Goal: Information Seeking & Learning: Learn about a topic

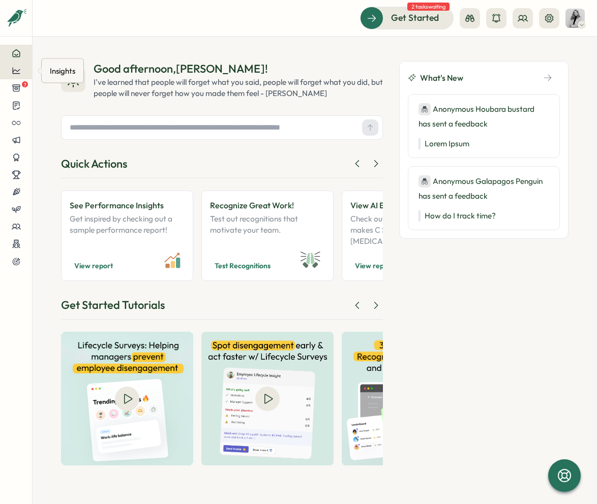
click at [19, 65] on button at bounding box center [16, 70] width 32 height 17
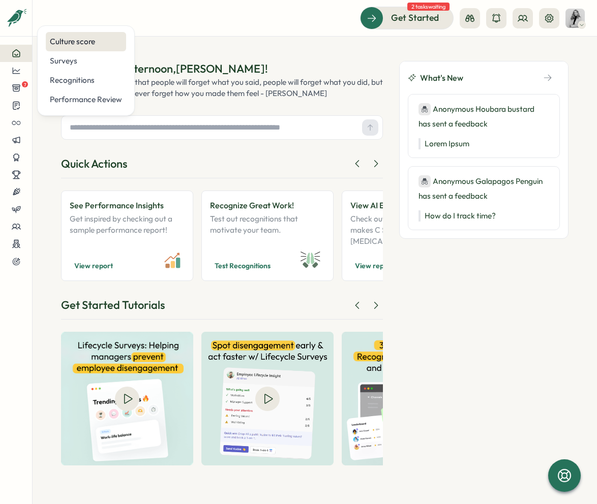
click at [99, 41] on div "Culture score" at bounding box center [86, 41] width 72 height 11
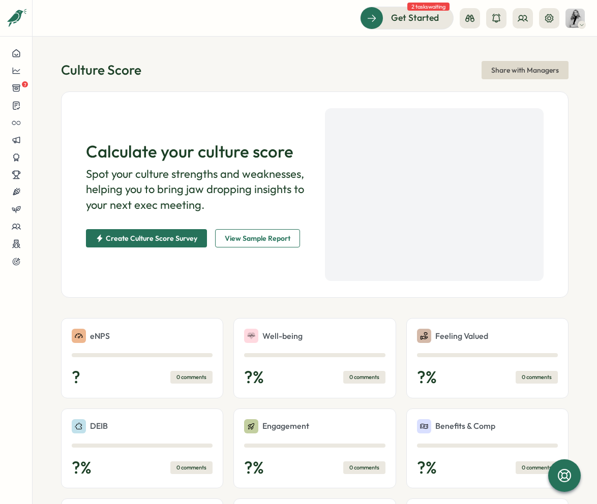
scroll to position [189, 0]
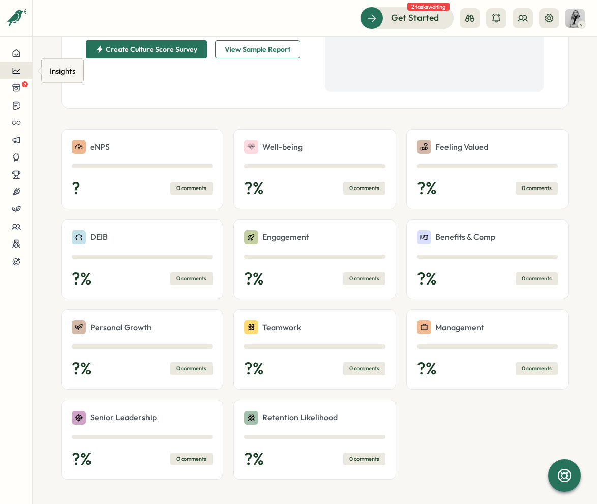
click at [16, 70] on icon at bounding box center [16, 70] width 9 height 9
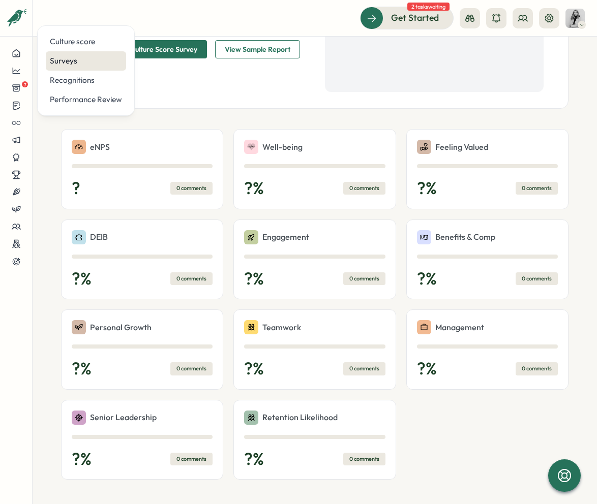
click at [93, 63] on div "Surveys" at bounding box center [86, 60] width 72 height 11
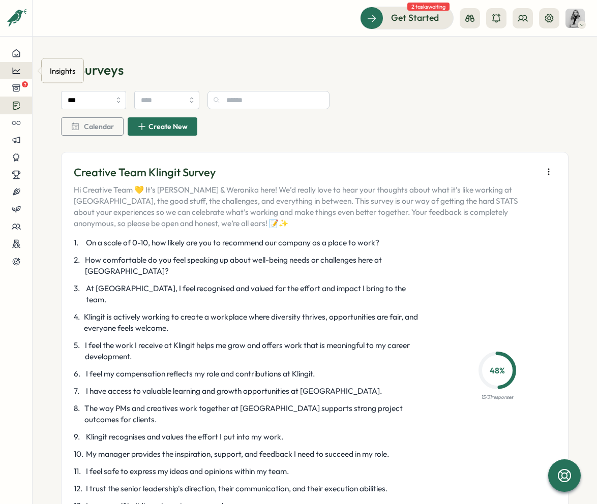
click at [10, 70] on div at bounding box center [16, 70] width 16 height 9
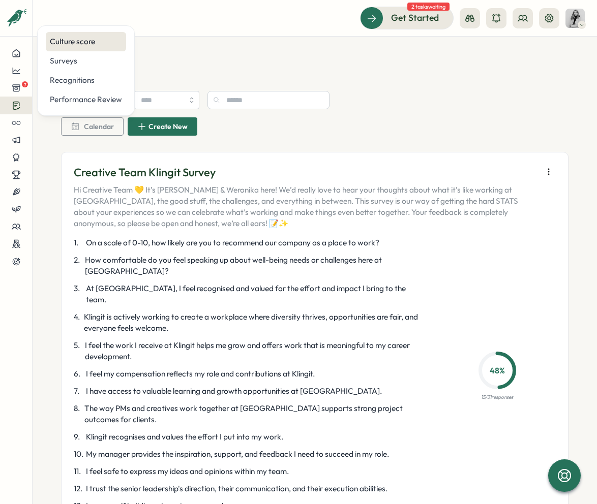
click at [65, 46] on div "Culture score" at bounding box center [86, 41] width 72 height 11
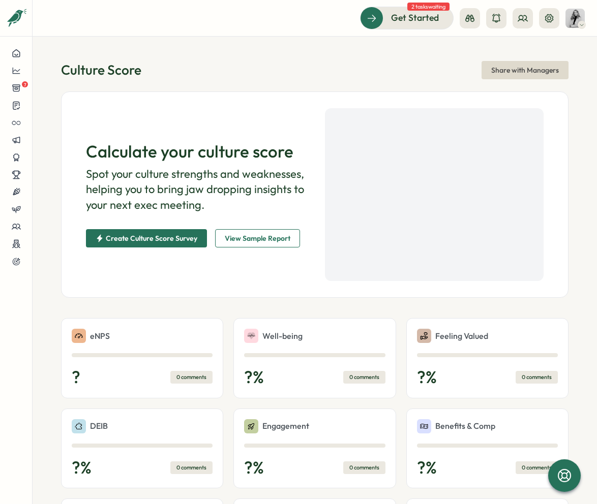
click at [149, 242] on span "Create Culture Score Survey" at bounding box center [151, 238] width 91 height 7
click at [9, 89] on div "7" at bounding box center [16, 87] width 16 height 9
click at [13, 71] on icon at bounding box center [16, 71] width 8 height 6
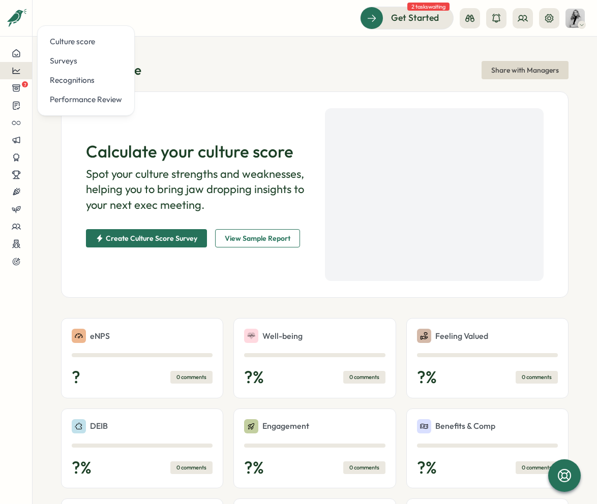
click at [15, 75] on icon at bounding box center [16, 70] width 9 height 9
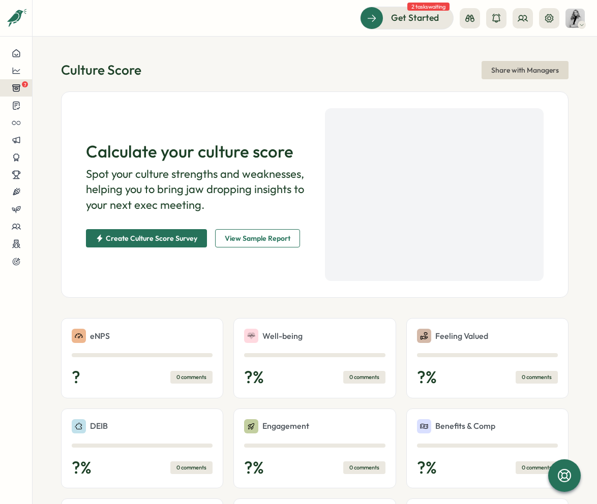
click at [16, 92] on icon at bounding box center [16, 87] width 9 height 9
click at [16, 73] on icon at bounding box center [16, 70] width 9 height 9
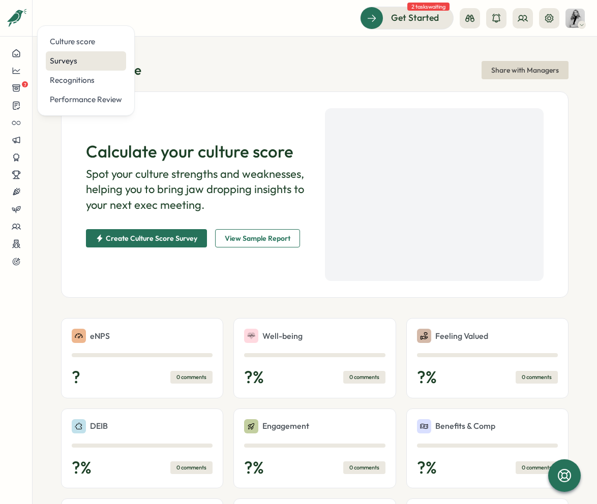
click at [83, 63] on div "Surveys" at bounding box center [86, 60] width 72 height 11
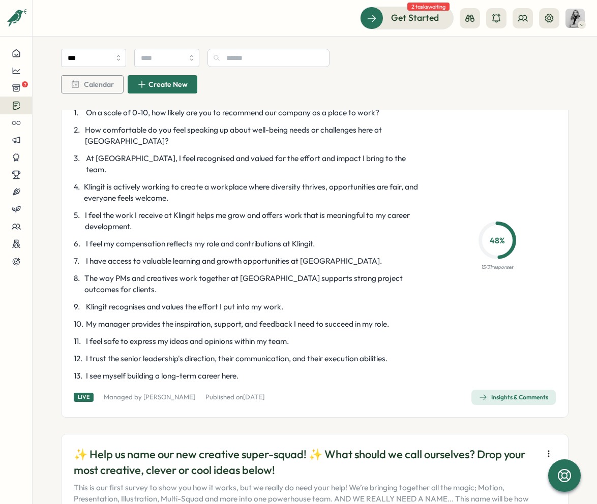
scroll to position [162, 0]
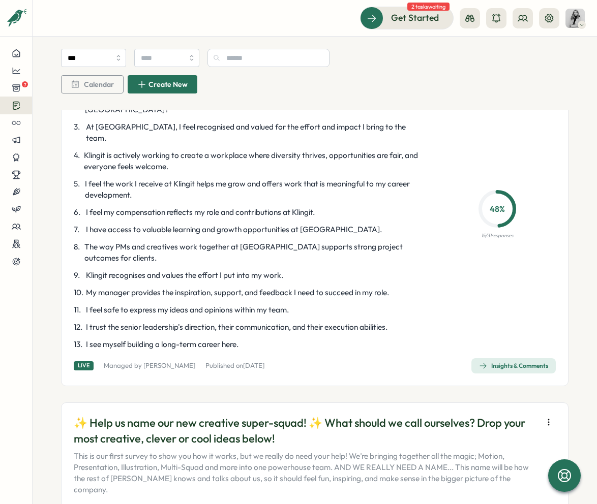
click at [511, 359] on span "Insights & Comments" at bounding box center [513, 366] width 69 height 14
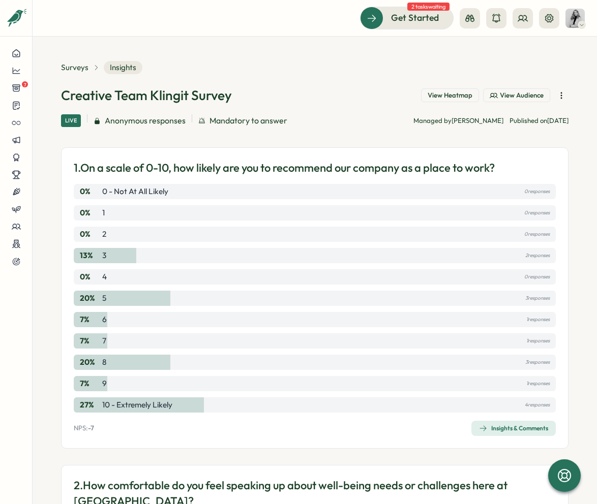
click at [455, 98] on span "View Heatmap" at bounding box center [449, 95] width 45 height 9
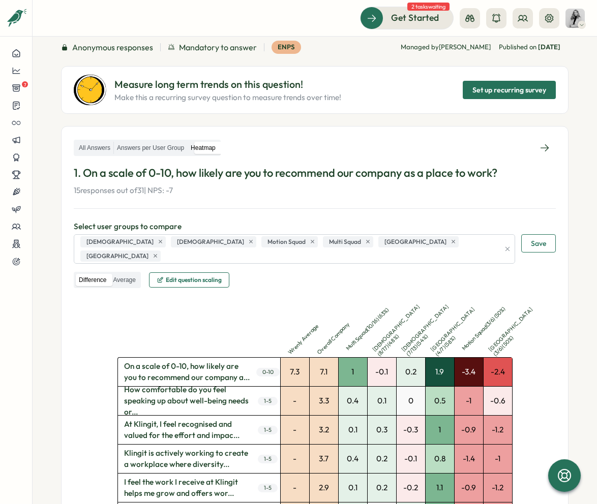
scroll to position [64, 0]
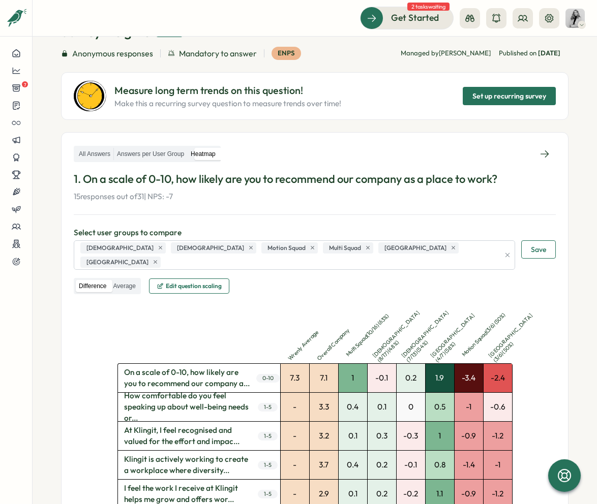
click at [505, 253] on icon "button" at bounding box center [507, 255] width 4 height 4
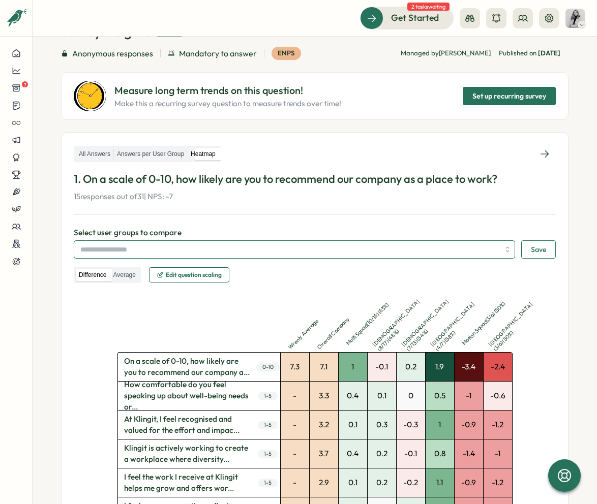
click at [326, 252] on input "search" at bounding box center [289, 249] width 419 height 17
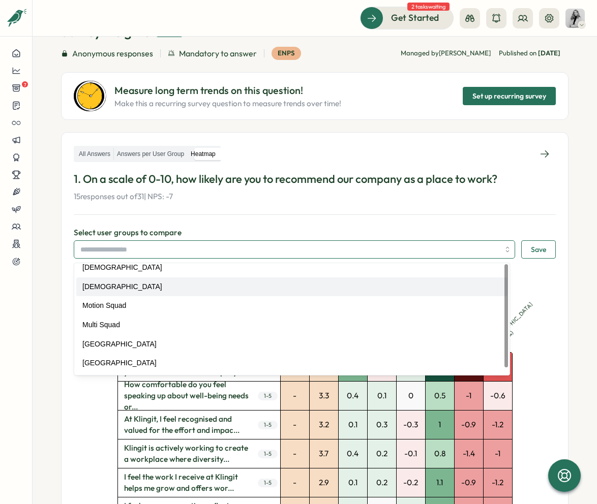
scroll to position [0, 0]
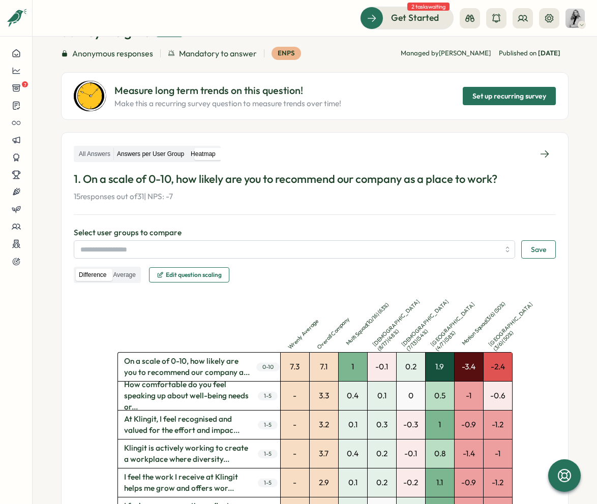
click at [148, 152] on label "Answers per User Group" at bounding box center [150, 154] width 73 height 13
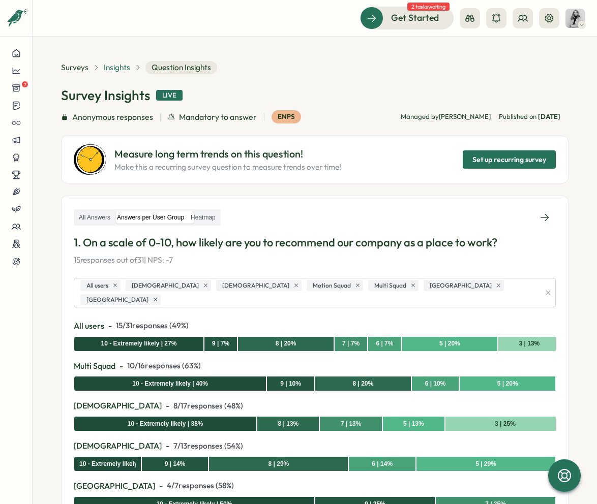
click at [125, 67] on span "Insights" at bounding box center [117, 67] width 26 height 11
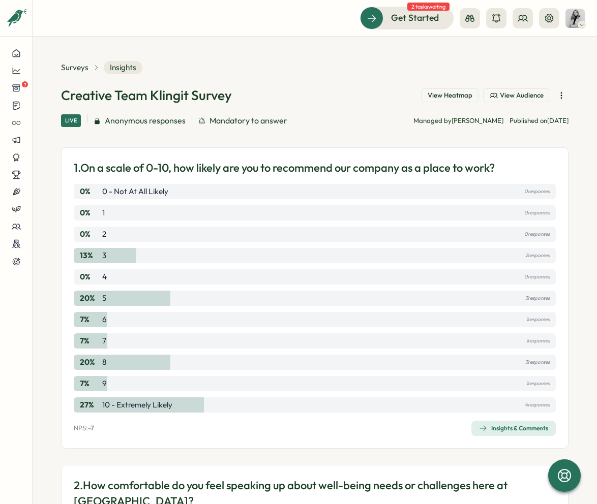
click at [512, 98] on span "View Audience" at bounding box center [522, 95] width 44 height 9
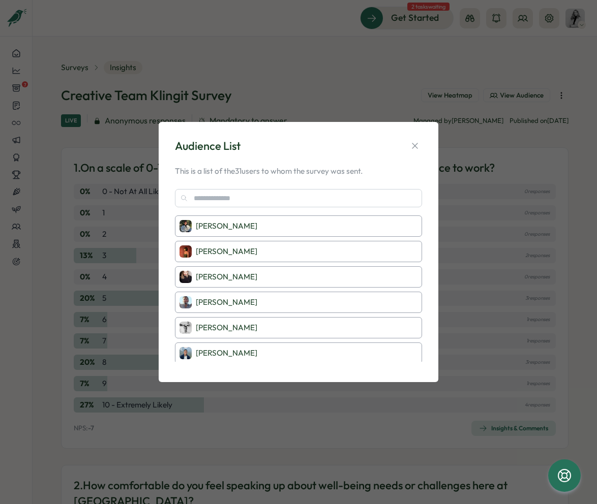
click at [329, 245] on div "[PERSON_NAME]" at bounding box center [298, 251] width 247 height 21
click at [416, 144] on icon "button" at bounding box center [415, 146] width 10 height 10
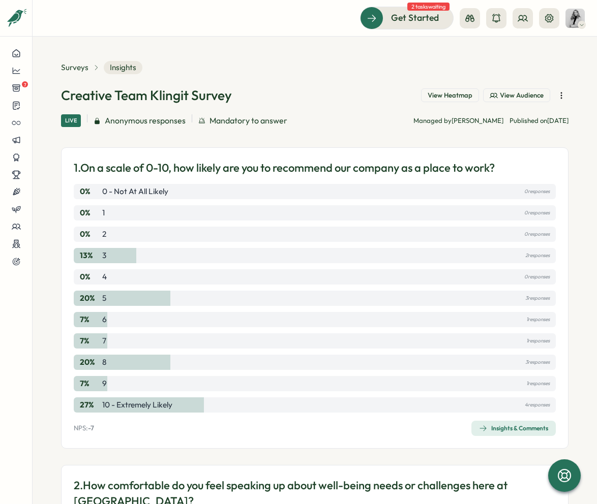
click at [556, 94] on icon "button" at bounding box center [561, 95] width 10 height 10
click at [342, 110] on div "Creative Team Klingit Survey View Heatmap View Audience Live Anonymous response…" at bounding box center [314, 106] width 507 height 41
click at [74, 122] on div "Live" at bounding box center [71, 120] width 20 height 13
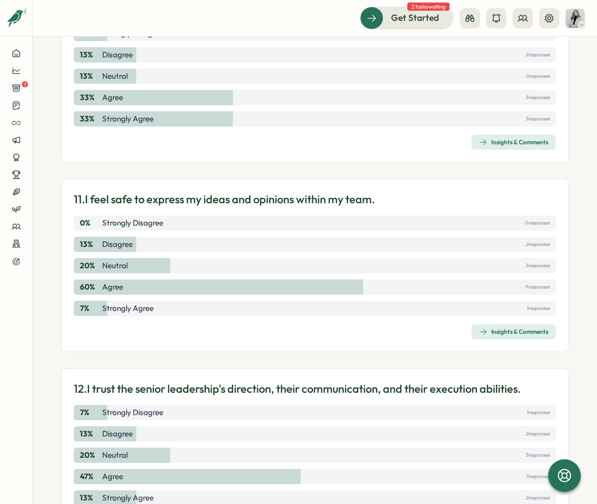
scroll to position [2241, 0]
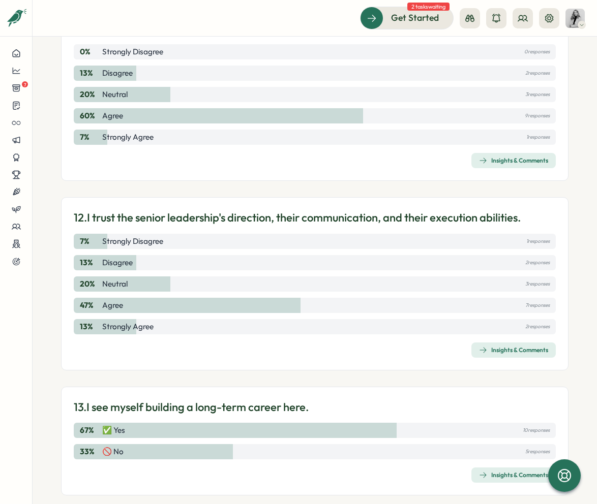
click at [505, 346] on div "Insights & Comments" at bounding box center [513, 350] width 69 height 8
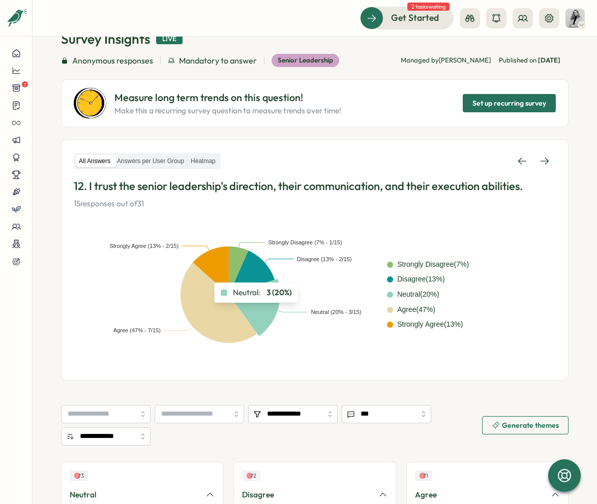
scroll to position [210, 0]
